Goal: Task Accomplishment & Management: Manage account settings

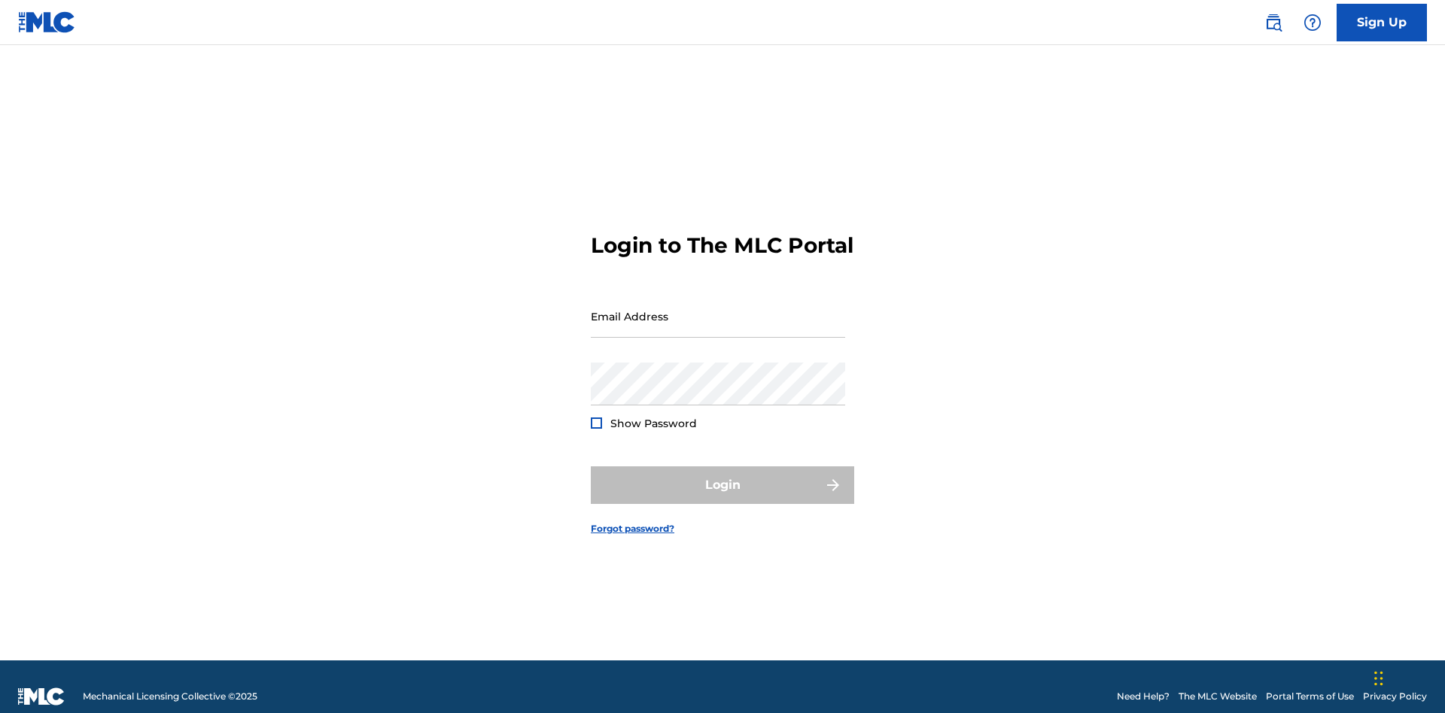
scroll to position [20, 0]
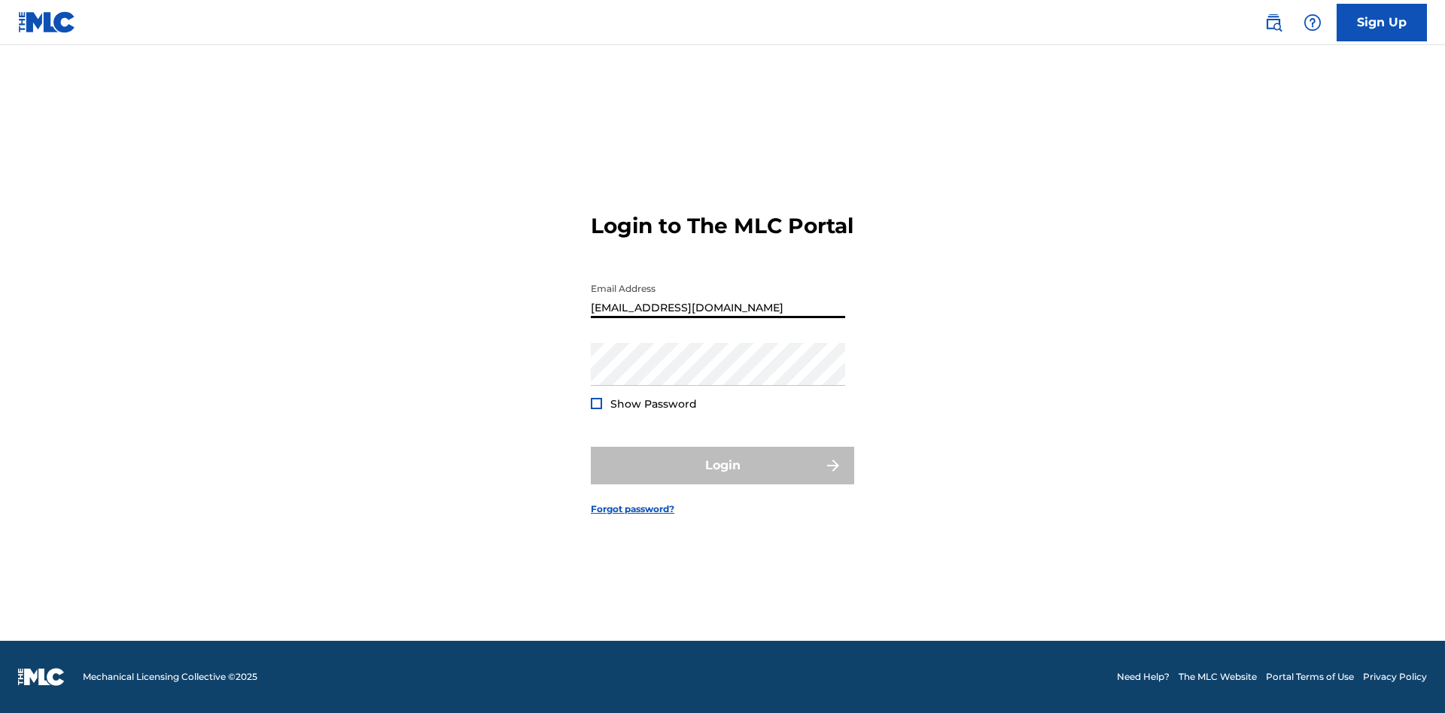
type input "[EMAIL_ADDRESS][DOMAIN_NAME]"
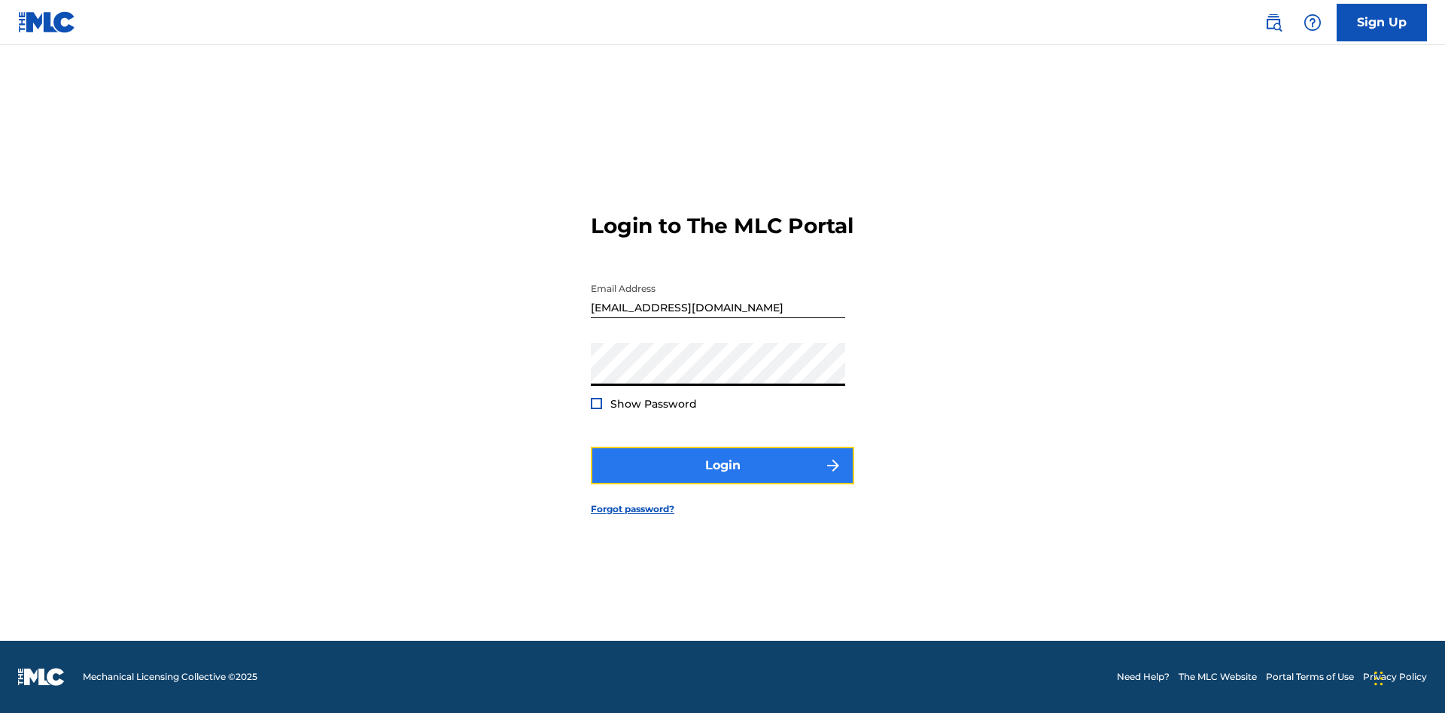
click at [722, 479] on button "Login" at bounding box center [722, 466] width 263 height 38
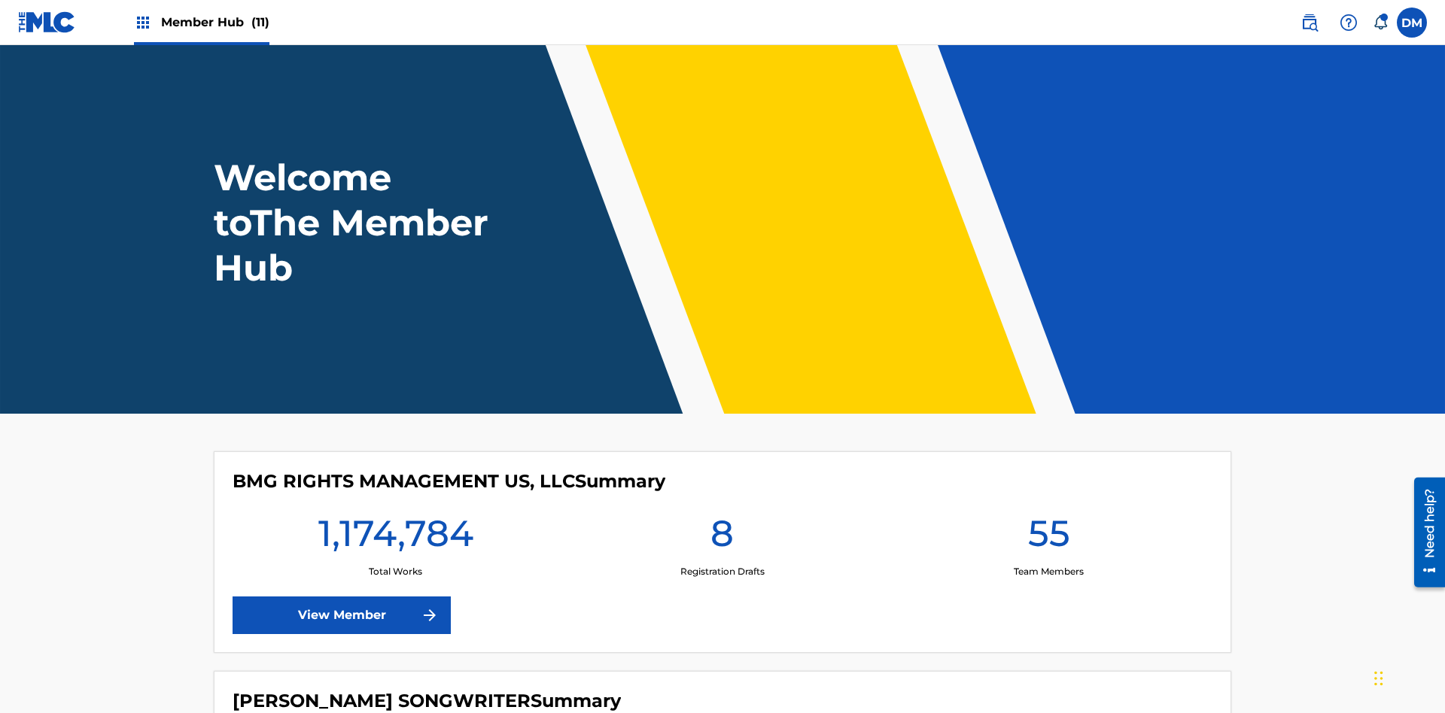
click at [214, 22] on span "Member Hub (11)" at bounding box center [215, 22] width 108 height 17
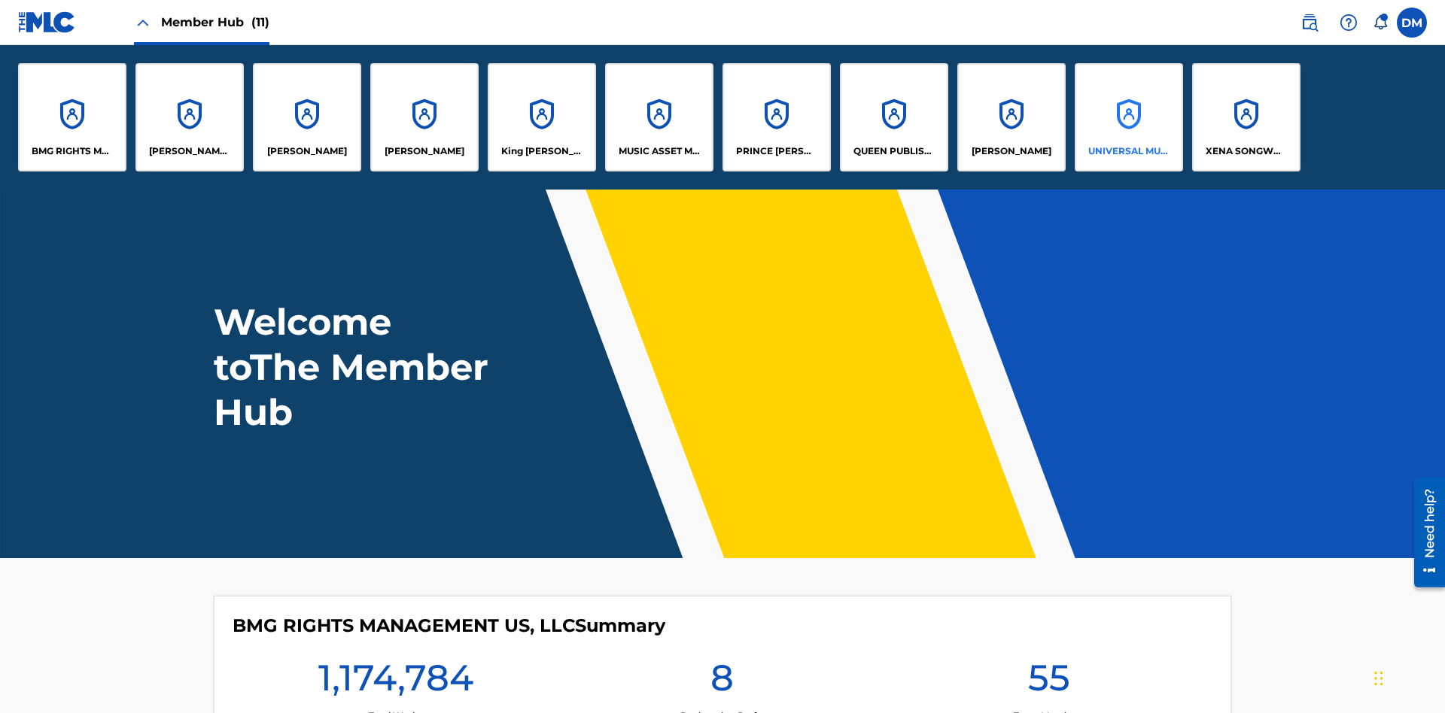
click at [1128, 151] on p "UNIVERSAL MUSIC PUB GROUP" at bounding box center [1129, 151] width 82 height 14
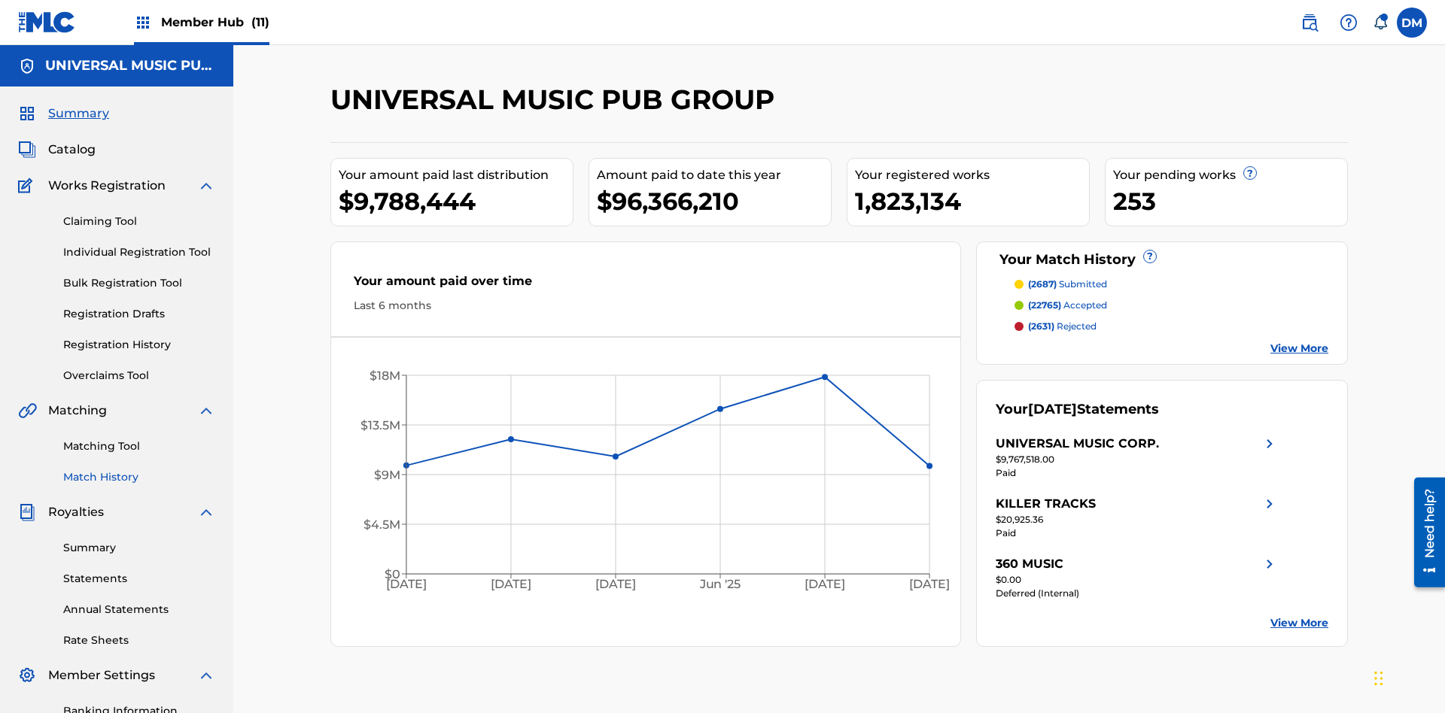
click at [139, 470] on link "Match History" at bounding box center [139, 478] width 152 height 16
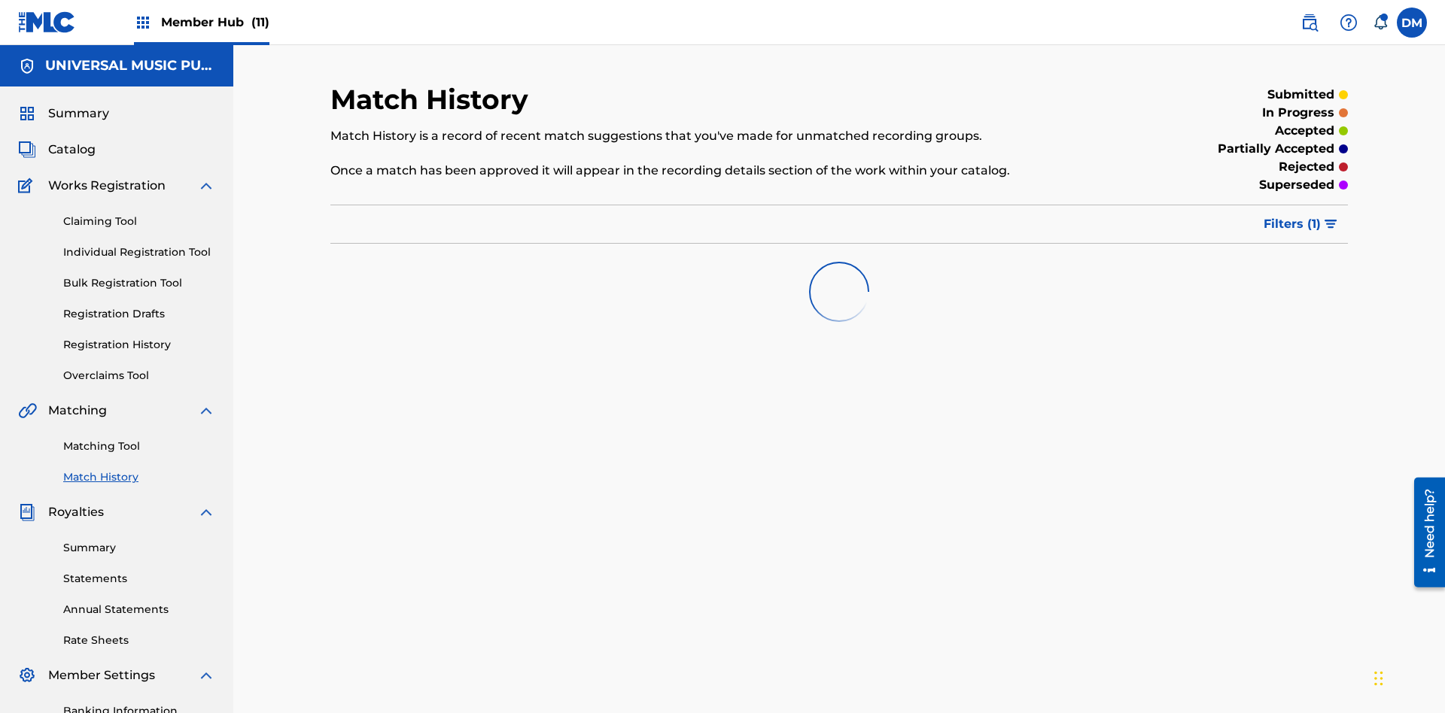
click at [1292, 215] on span "Filters ( 1 )" at bounding box center [1291, 224] width 57 height 18
click at [0, 0] on div at bounding box center [0, 0] width 0 height 0
click at [0, 0] on button "Apply Filters" at bounding box center [0, 0] width 0 height 0
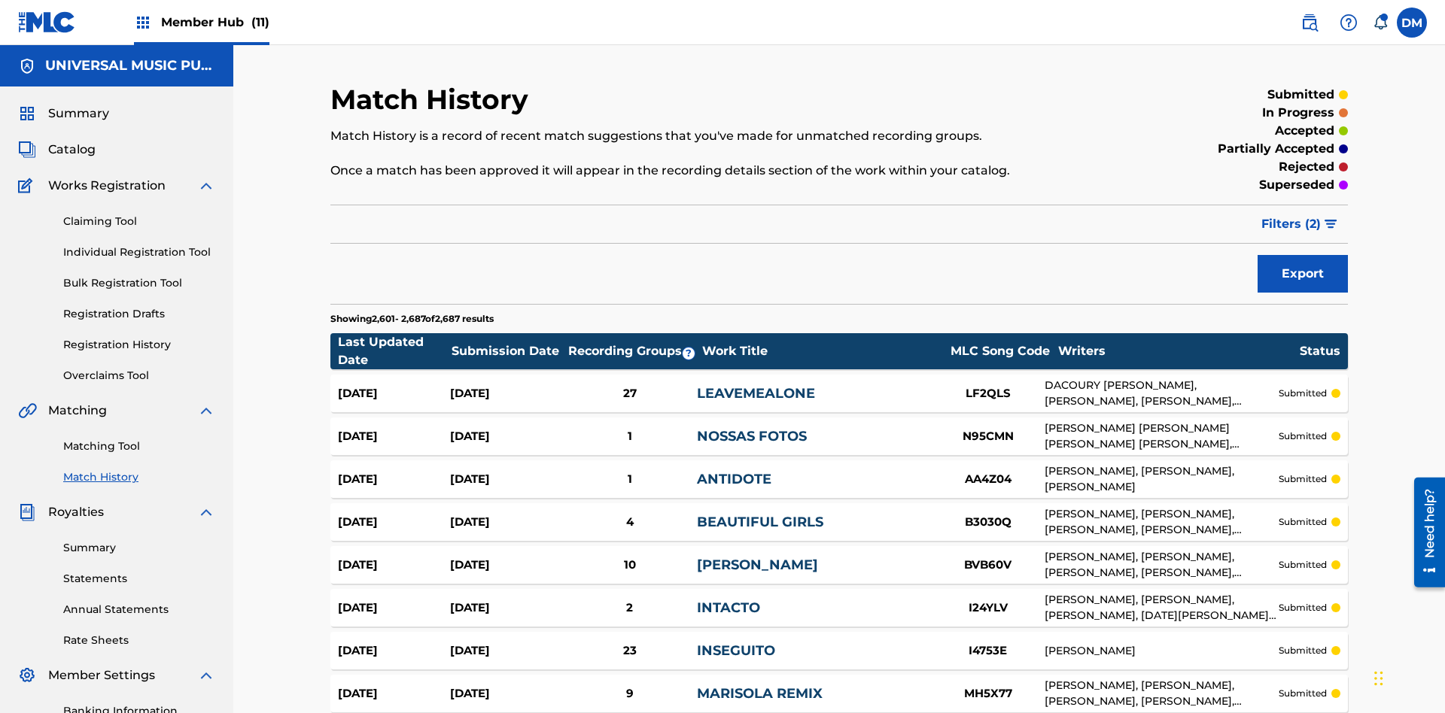
click at [1291, 215] on span "Filters ( 2 )" at bounding box center [1290, 224] width 59 height 18
click at [0, 0] on img at bounding box center [0, 0] width 0 height 0
click at [0, 0] on div at bounding box center [0, 0] width 0 height 0
click at [0, 0] on button "Apply Filters" at bounding box center [0, 0] width 0 height 0
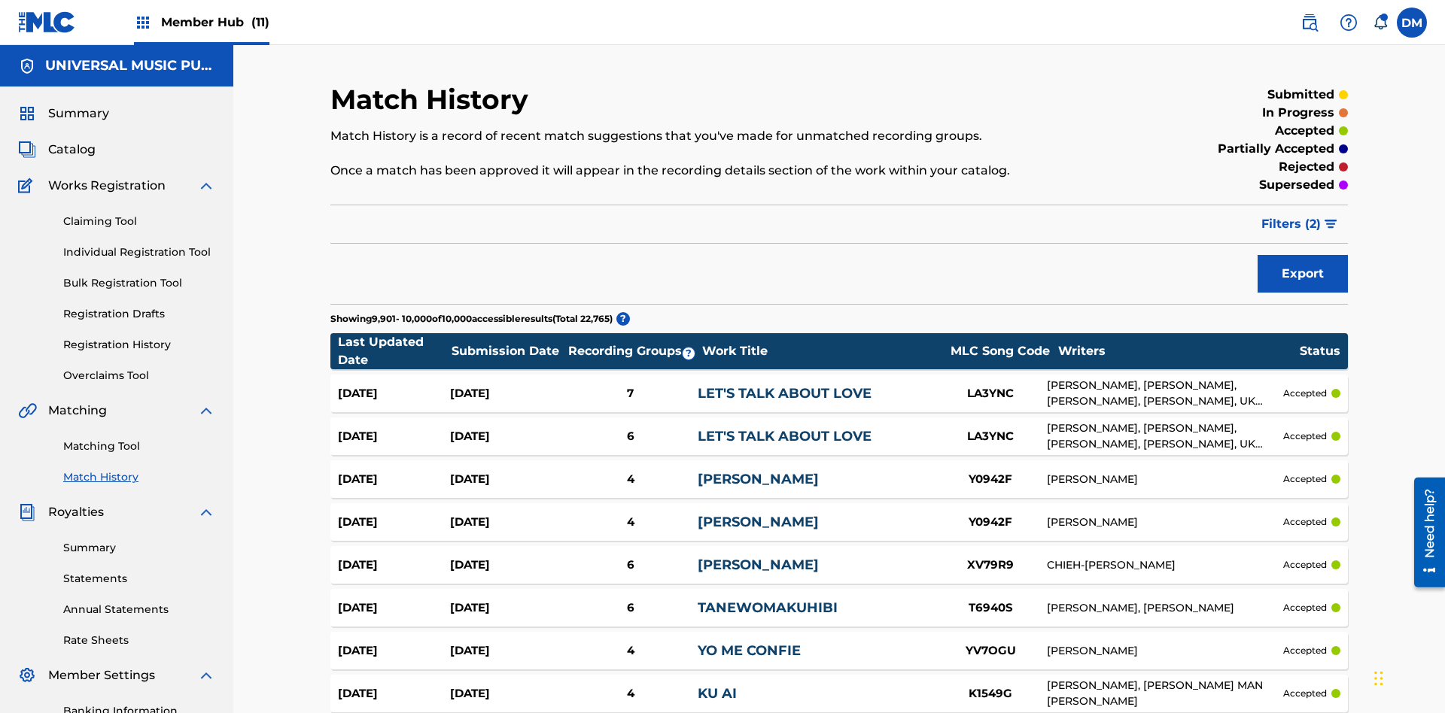
click at [1291, 215] on span "Filters ( 2 )" at bounding box center [1290, 224] width 59 height 18
click at [0, 0] on img at bounding box center [0, 0] width 0 height 0
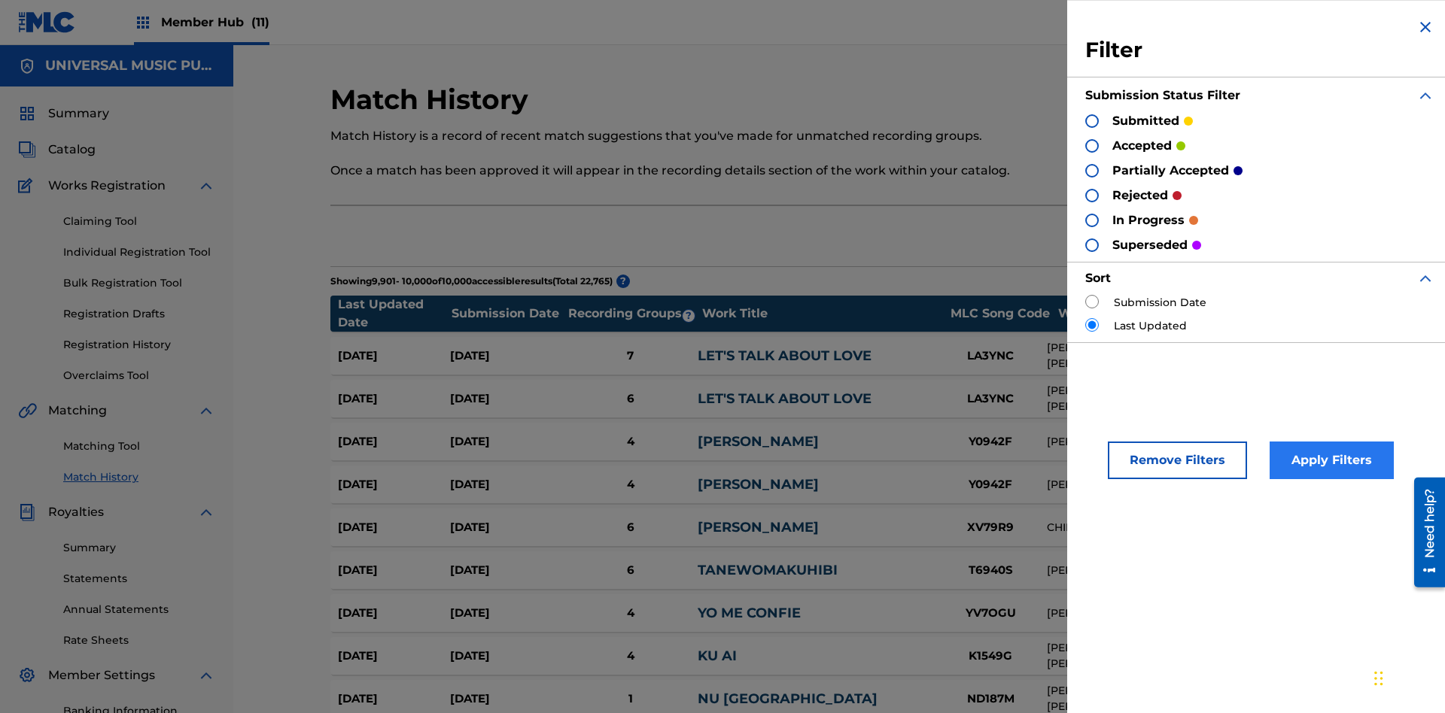
click at [1092, 170] on div at bounding box center [1092, 171] width 14 height 14
click at [1329, 461] on button "Apply Filters" at bounding box center [1331, 461] width 124 height 38
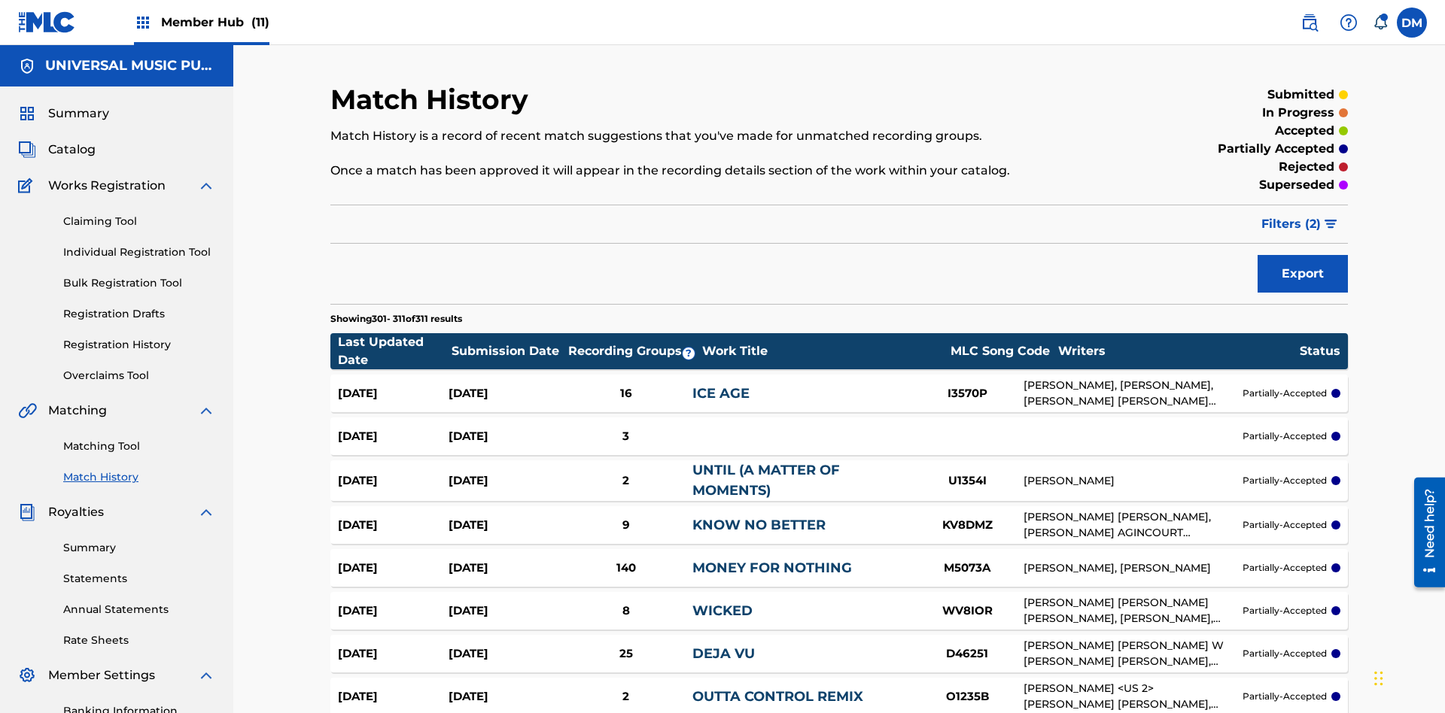
click at [1291, 215] on span "Filters ( 2 )" at bounding box center [1290, 224] width 59 height 18
click at [0, 0] on img at bounding box center [0, 0] width 0 height 0
click at [0, 0] on div at bounding box center [0, 0] width 0 height 0
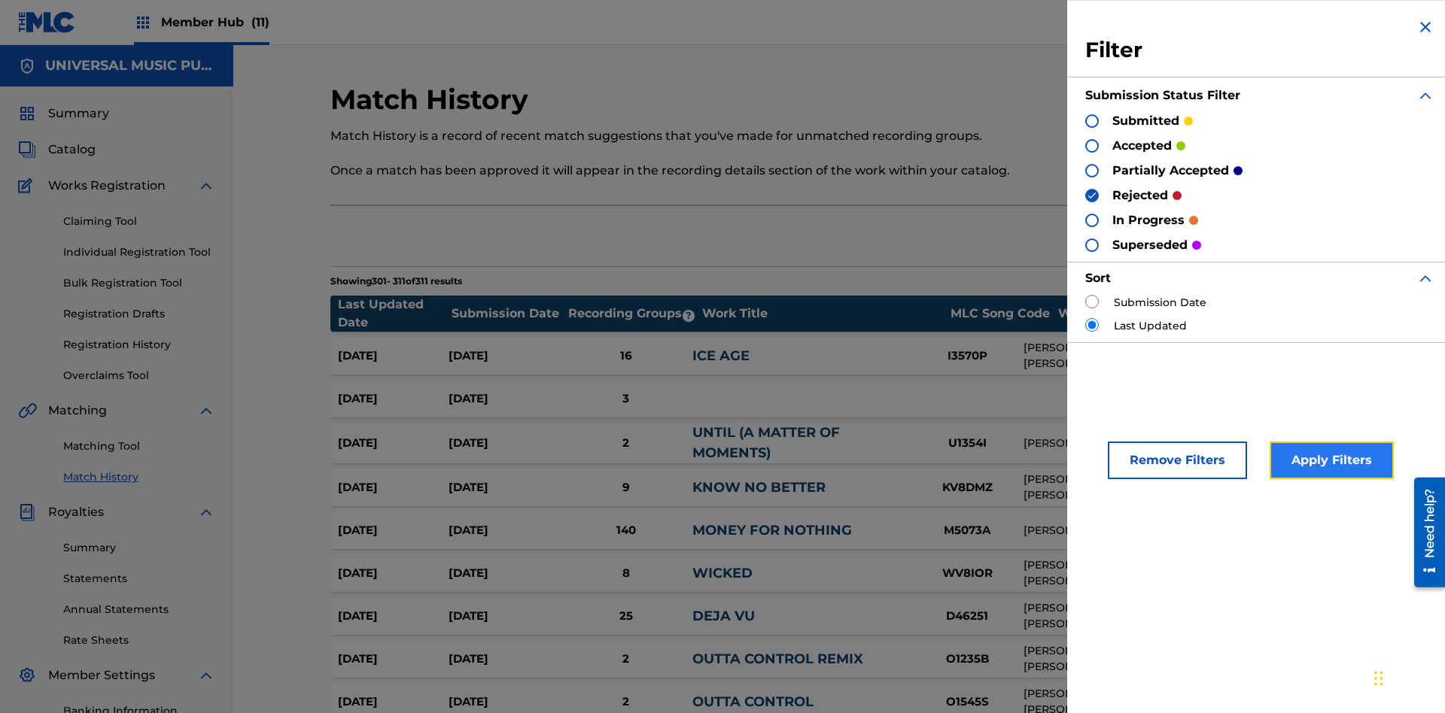
click at [1329, 461] on button "Apply Filters" at bounding box center [1331, 461] width 124 height 38
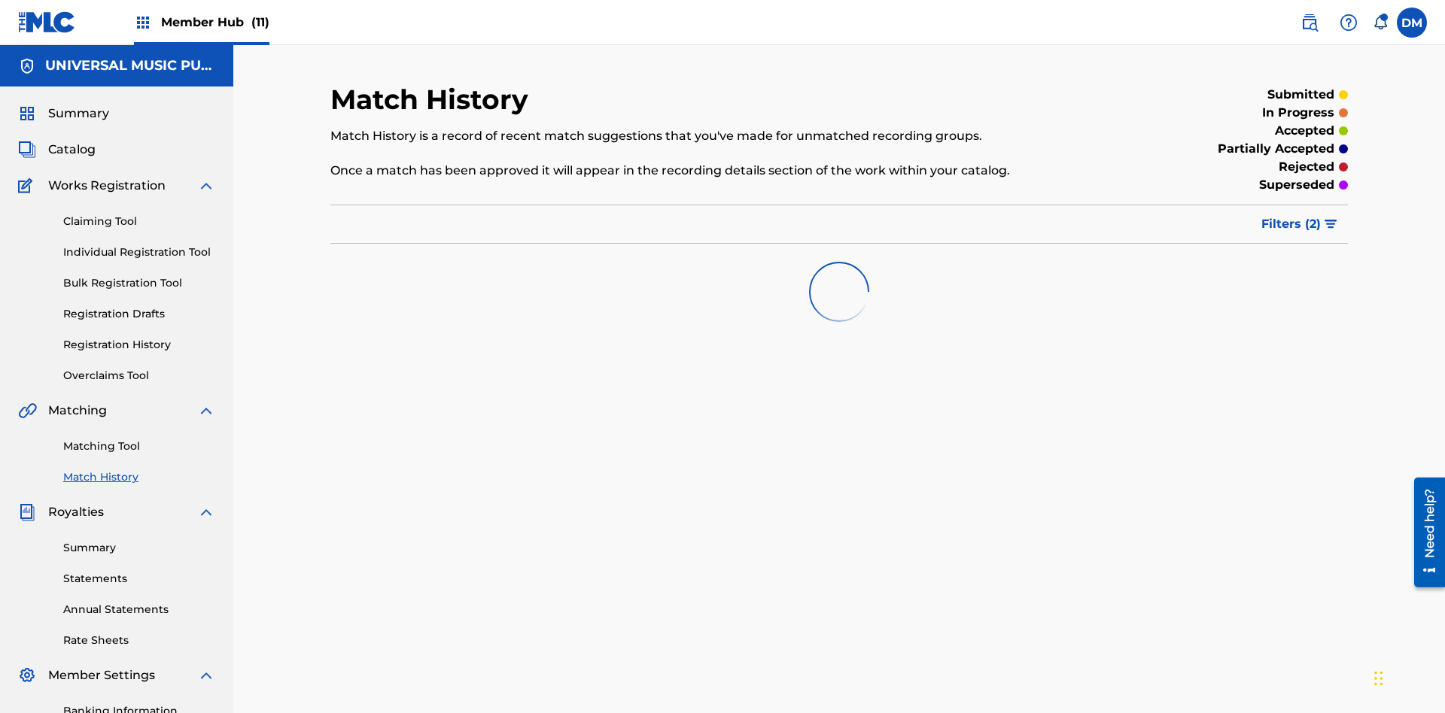
scroll to position [220, 0]
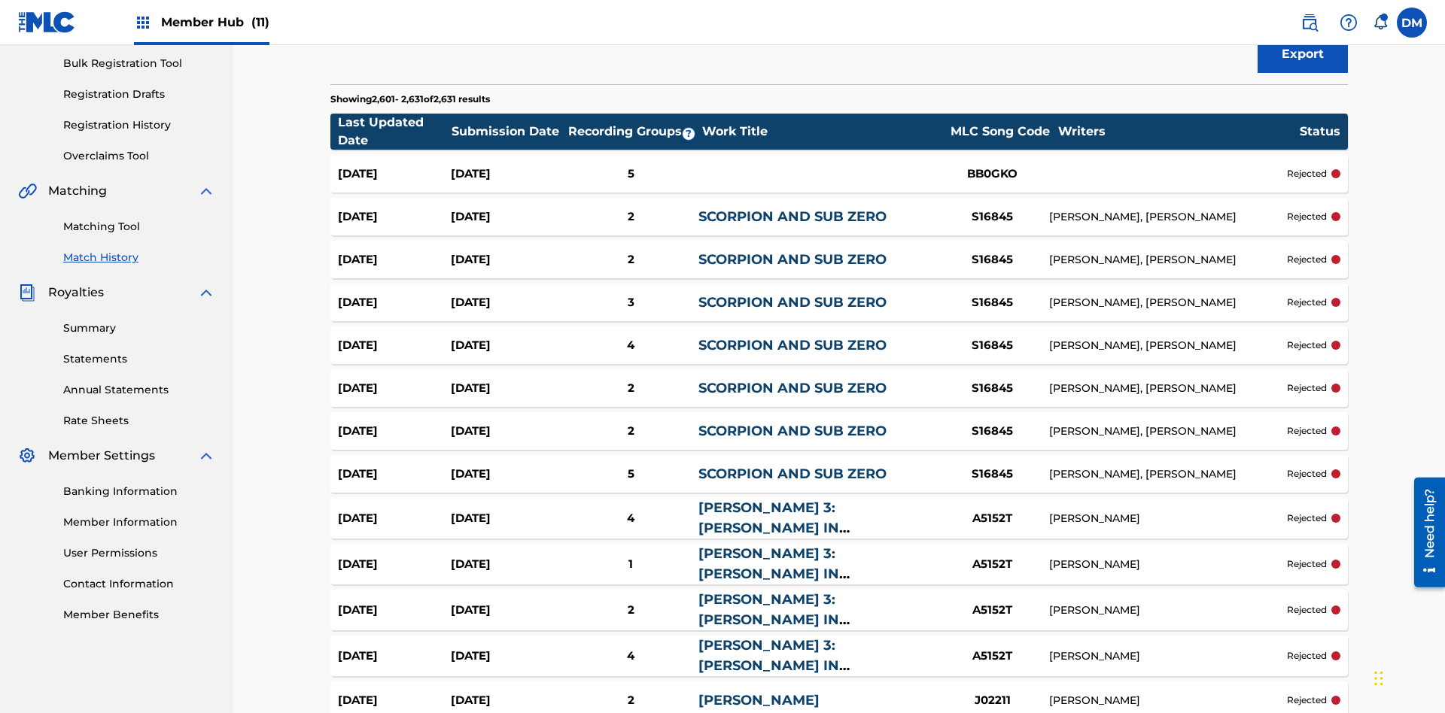
click at [1291, 14] on span "Filters ( 2 )" at bounding box center [1290, 4] width 59 height 18
click at [0, 0] on img at bounding box center [0, 0] width 0 height 0
click at [0, 0] on div at bounding box center [0, 0] width 0 height 0
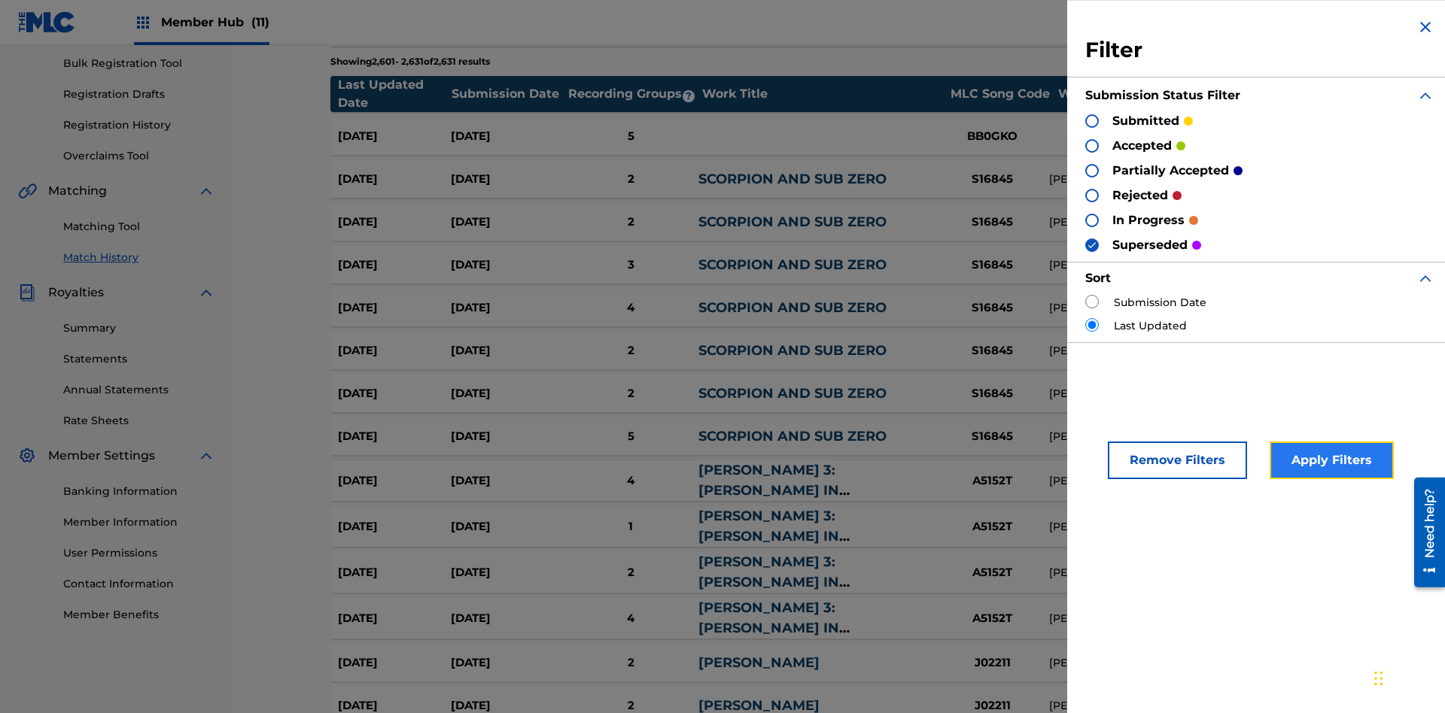
click at [1329, 461] on button "Apply Filters" at bounding box center [1331, 461] width 124 height 38
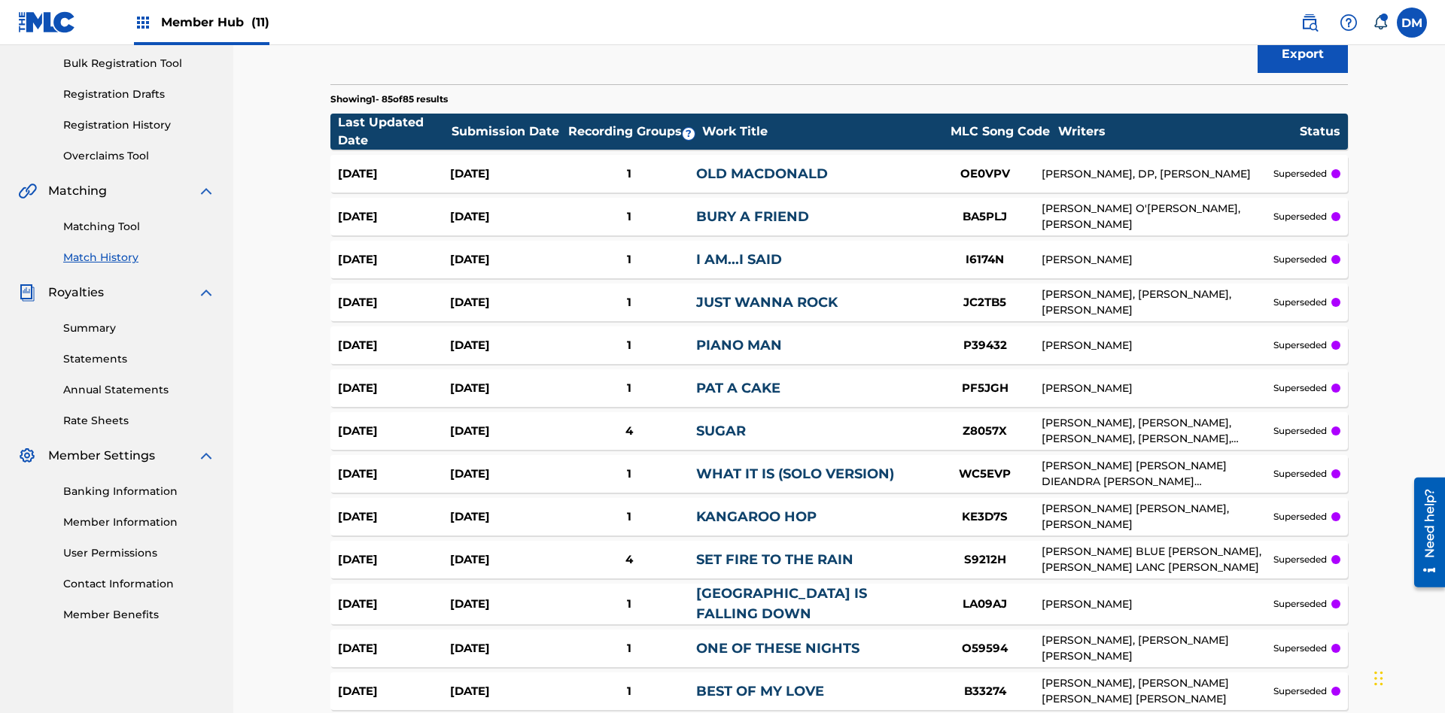
click at [1291, 14] on span "Filters ( 2 )" at bounding box center [1290, 4] width 59 height 18
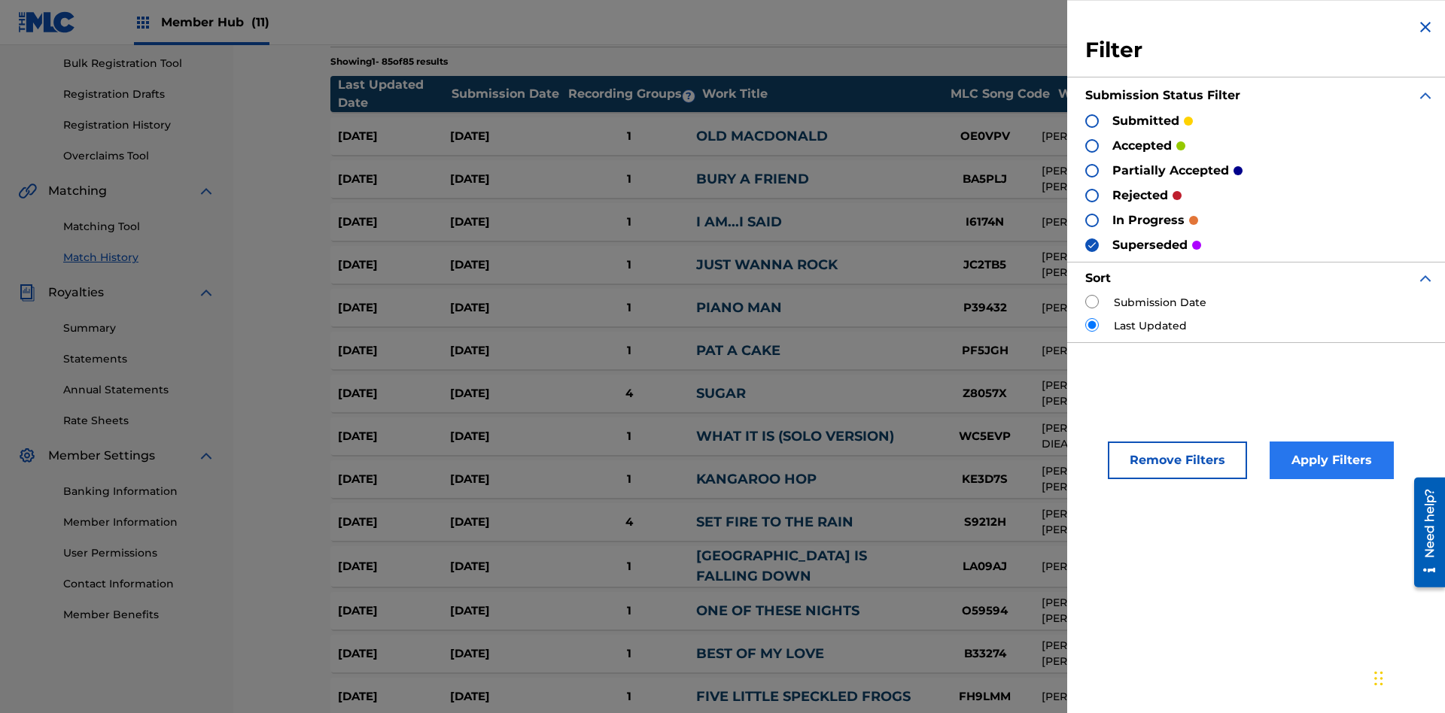
click at [1092, 145] on div at bounding box center [1092, 146] width 14 height 14
click at [1329, 461] on button "Apply Filters" at bounding box center [1331, 461] width 124 height 38
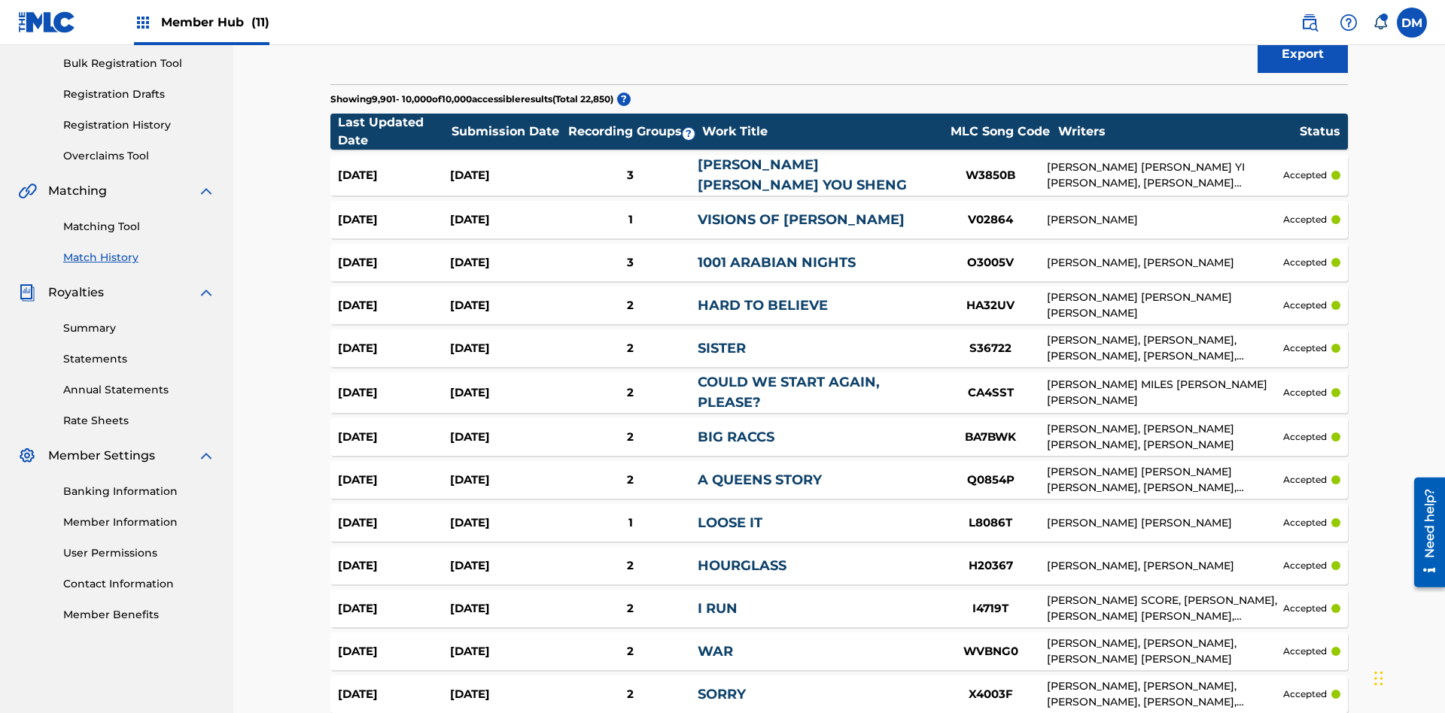
click at [1291, 14] on span "Filters ( 3 )" at bounding box center [1290, 4] width 59 height 18
click at [0, 0] on img at bounding box center [0, 0] width 0 height 0
click at [0, 0] on div at bounding box center [0, 0] width 0 height 0
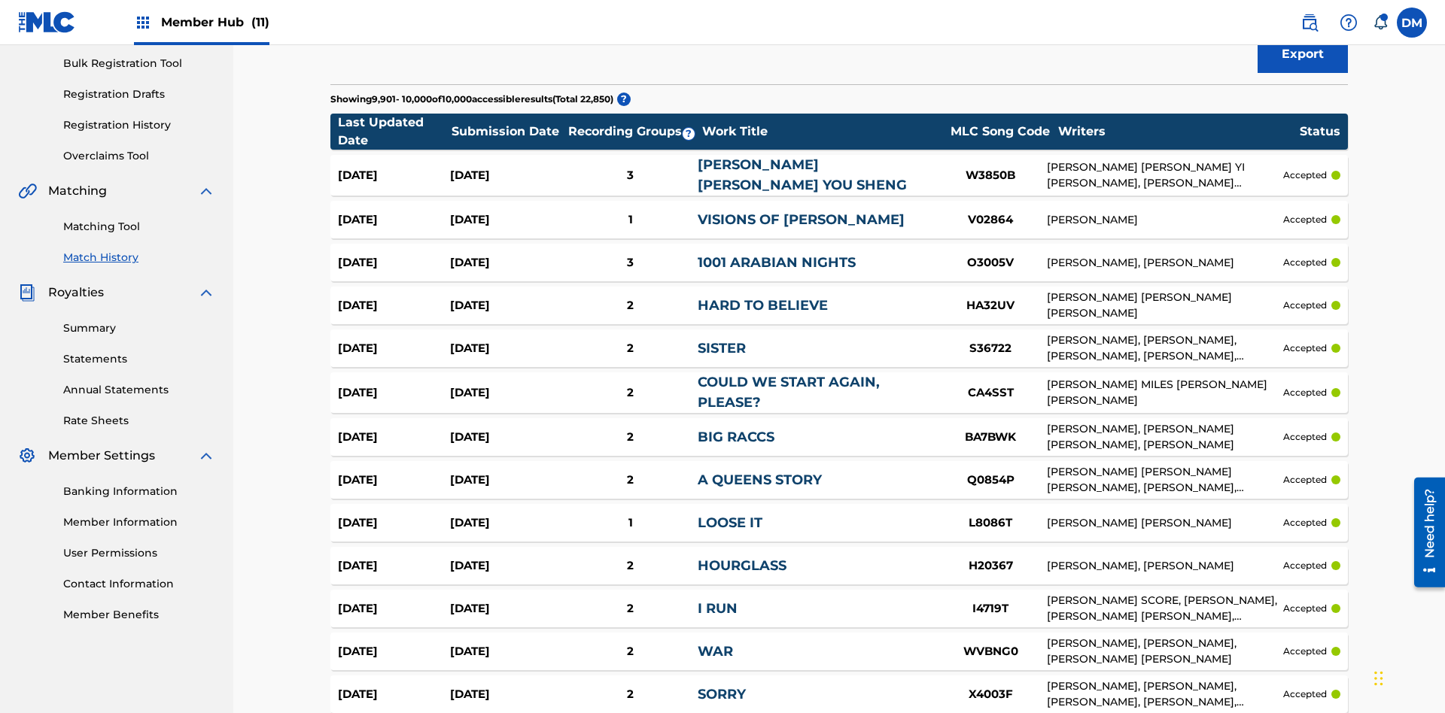
click at [0, 0] on button "Apply Filters" at bounding box center [0, 0] width 0 height 0
